Goal: Task Accomplishment & Management: Manage account settings

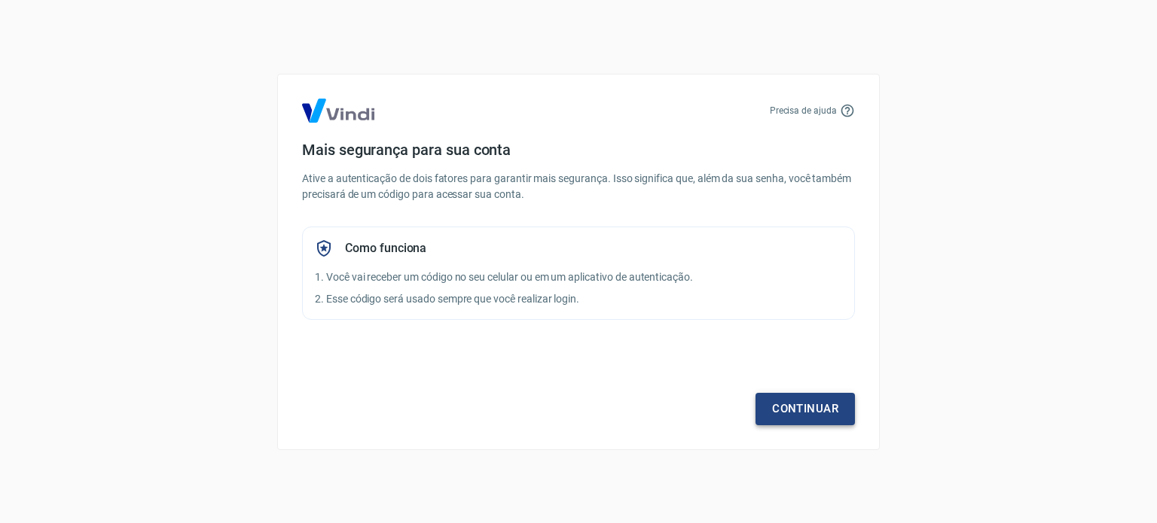
click at [825, 414] on link "Continuar" at bounding box center [804, 409] width 99 height 32
